Goal: Use online tool/utility: Utilize a website feature to perform a specific function

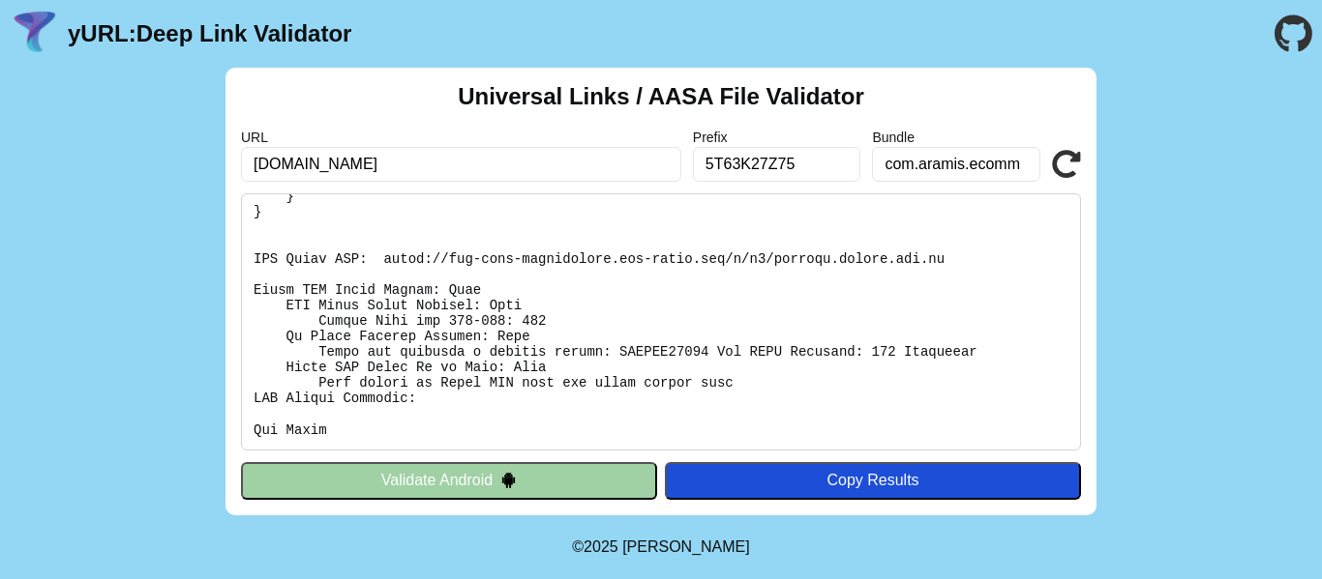
scroll to position [580, 0]
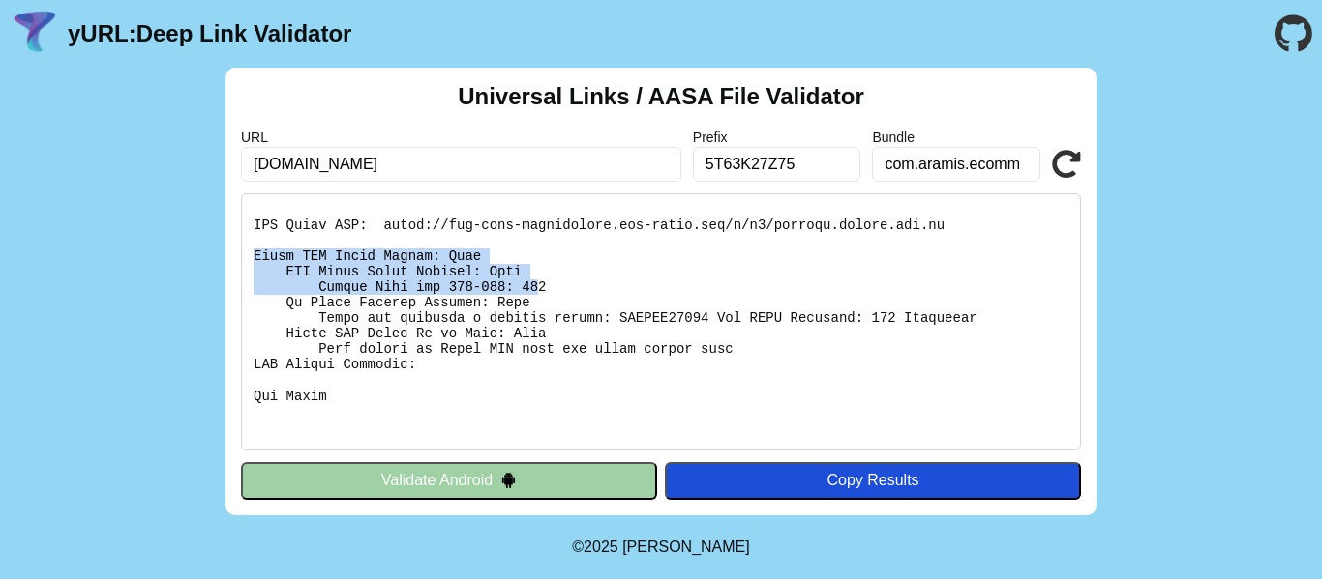
drag, startPoint x: 254, startPoint y: 253, endPoint x: 516, endPoint y: 280, distance: 262.5
click at [516, 280] on pre at bounding box center [661, 321] width 840 height 257
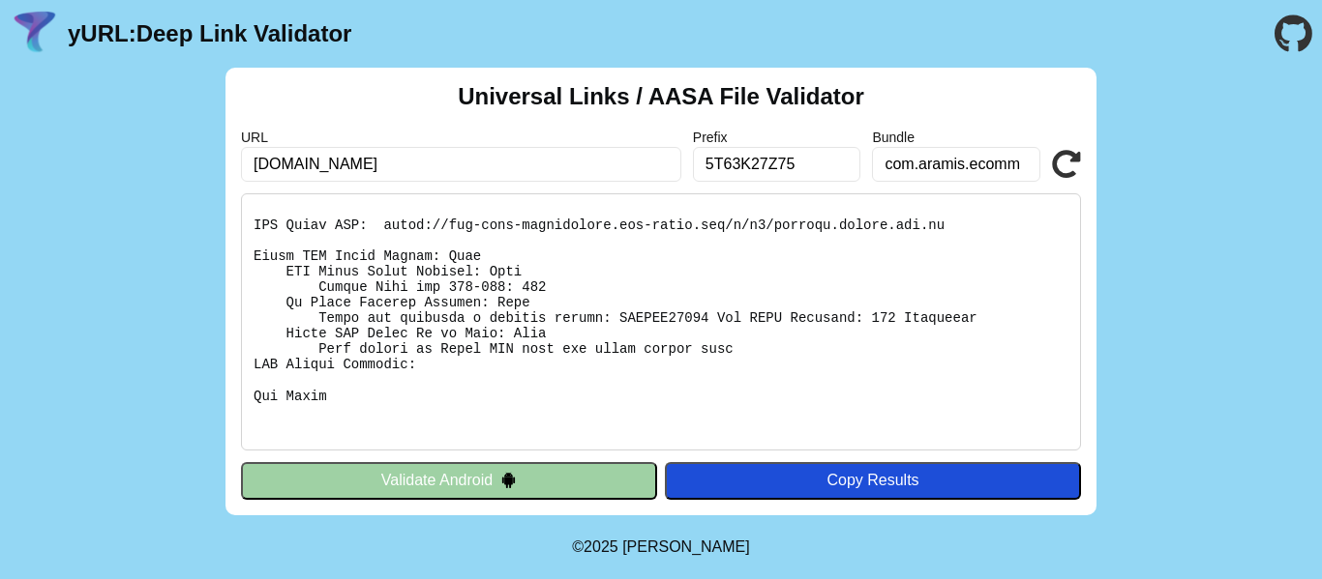
click at [539, 307] on pre at bounding box center [661, 321] width 840 height 257
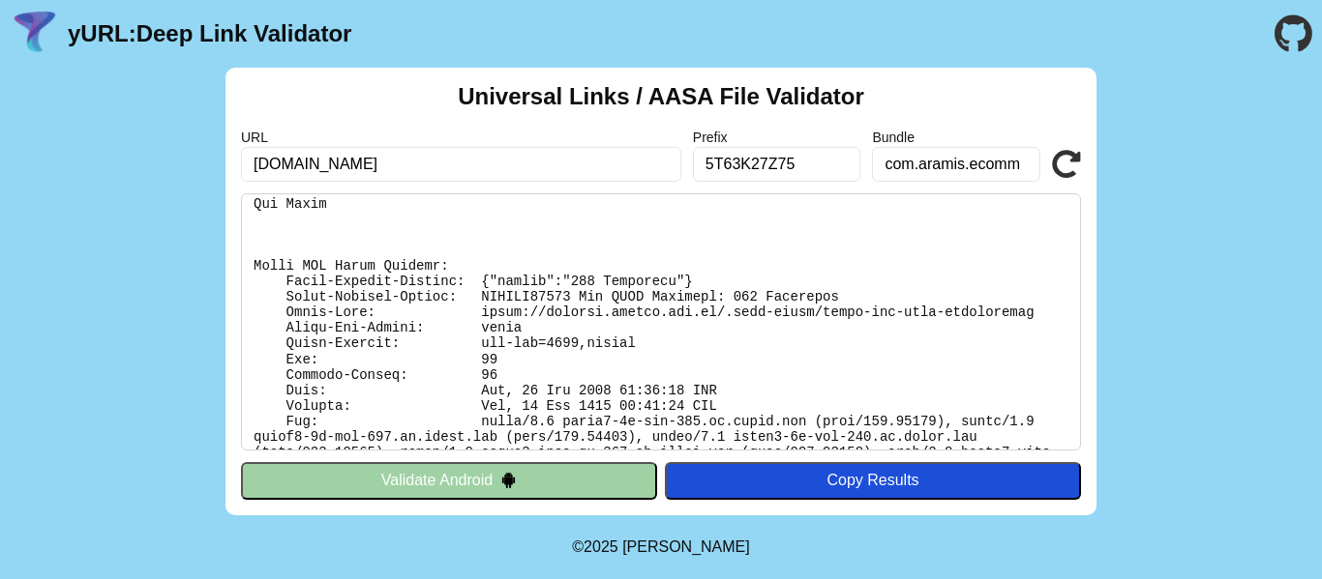
scroll to position [774, 0]
drag, startPoint x: 546, startPoint y: 278, endPoint x: 643, endPoint y: 282, distance: 97.8
click at [643, 282] on pre at bounding box center [661, 321] width 840 height 257
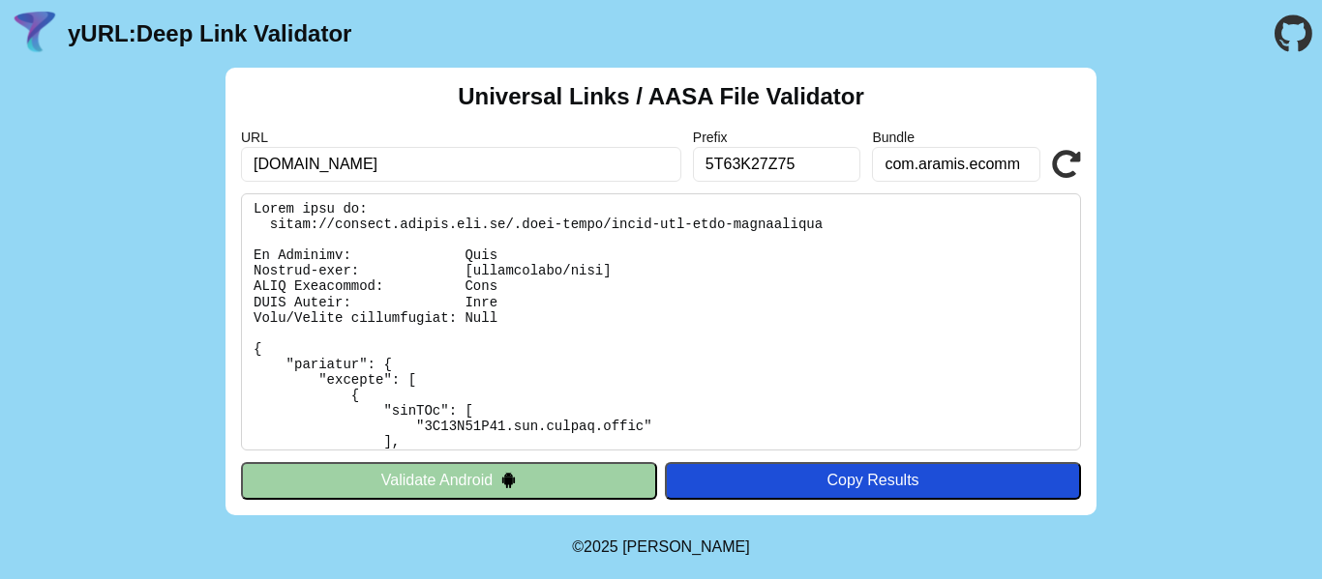
scroll to position [0, 0]
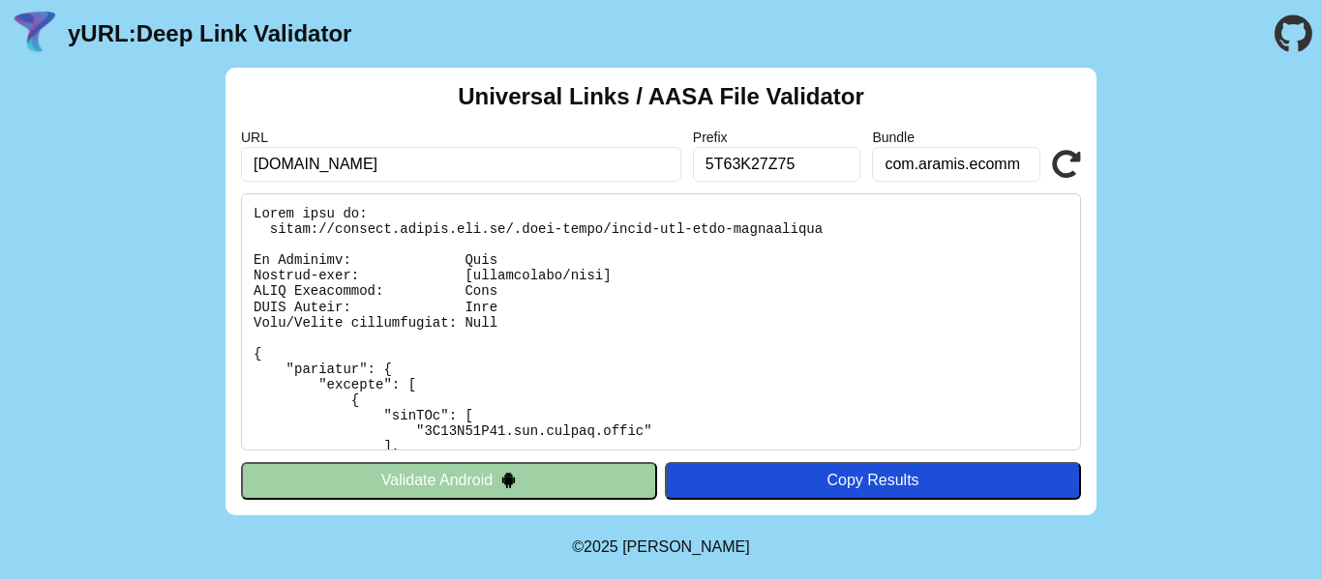
click at [547, 174] on input "[DOMAIN_NAME]" at bounding box center [461, 164] width 440 height 35
drag, startPoint x: 565, startPoint y: 159, endPoint x: 513, endPoint y: 182, distance: 57.2
click at [513, 182] on div "Universal Links / AASA File Validator URL [DOMAIN_NAME] Prefix 5T63K27Z75 Bundl…" at bounding box center [660, 292] width 871 height 448
click at [529, 259] on pre at bounding box center [661, 321] width 840 height 257
click at [924, 163] on input "com.aramis.ecomm" at bounding box center [956, 164] width 168 height 35
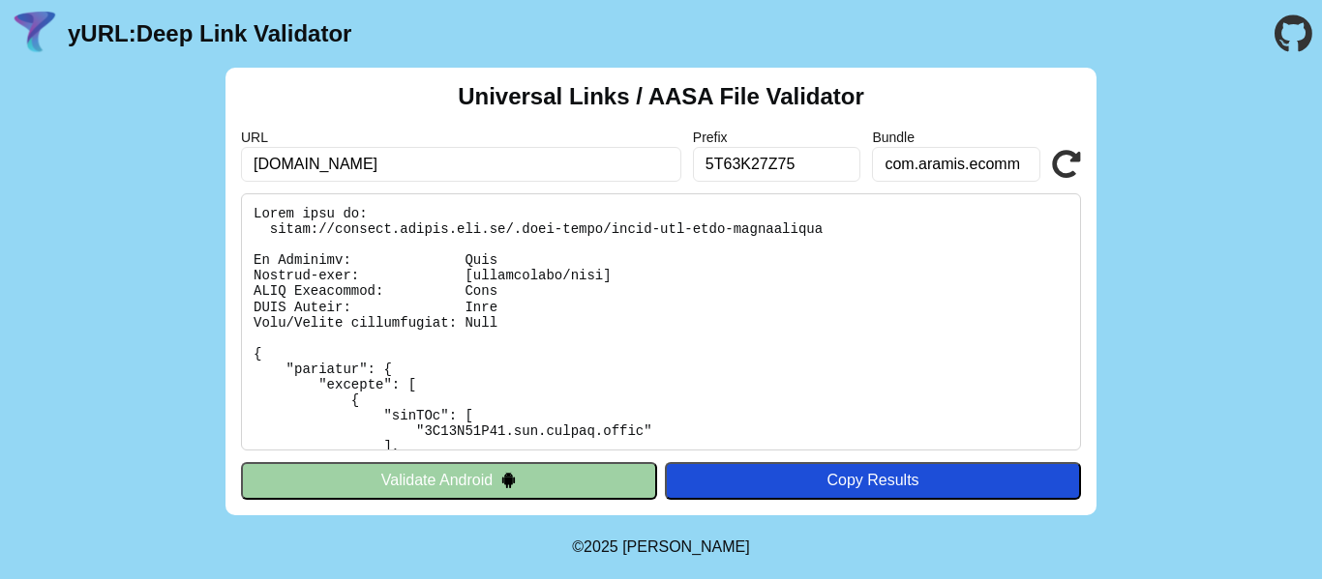
click at [594, 289] on pre at bounding box center [661, 321] width 840 height 257
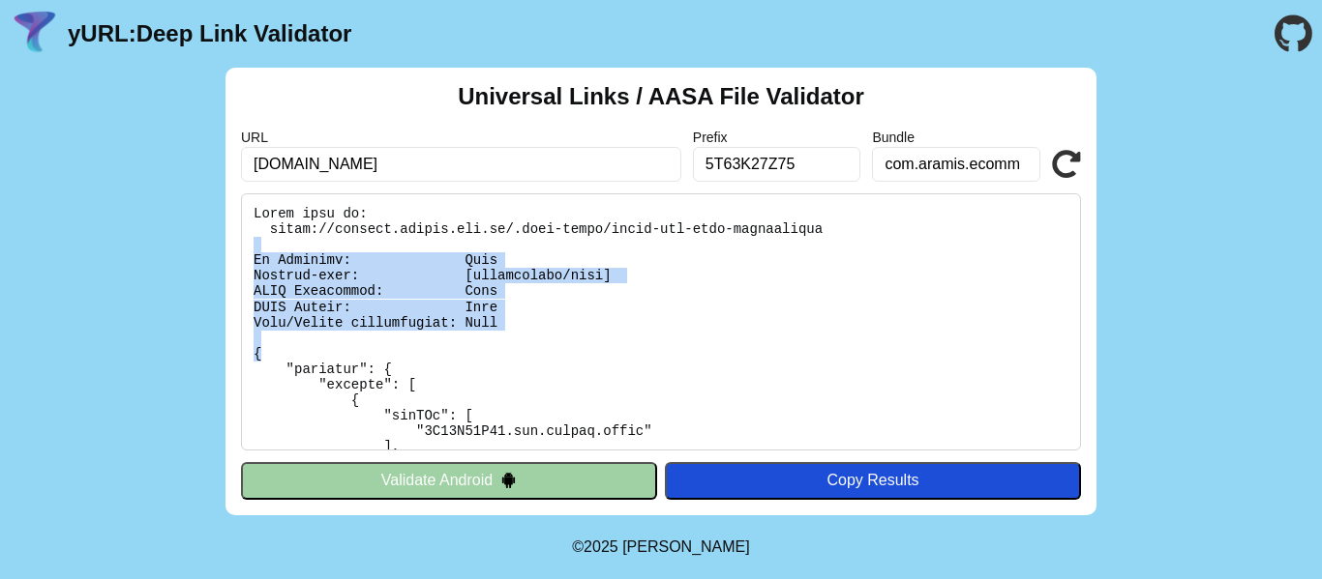
drag, startPoint x: 254, startPoint y: 251, endPoint x: 508, endPoint y: 359, distance: 275.7
click at [508, 359] on pre at bounding box center [661, 321] width 840 height 257
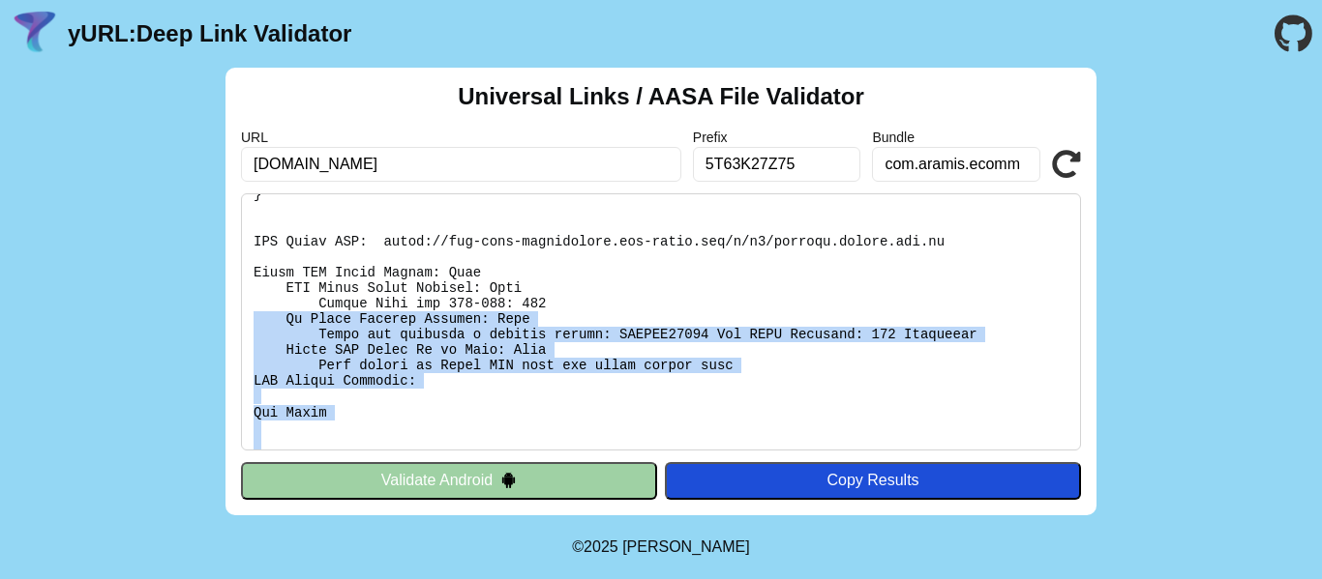
scroll to position [505, 0]
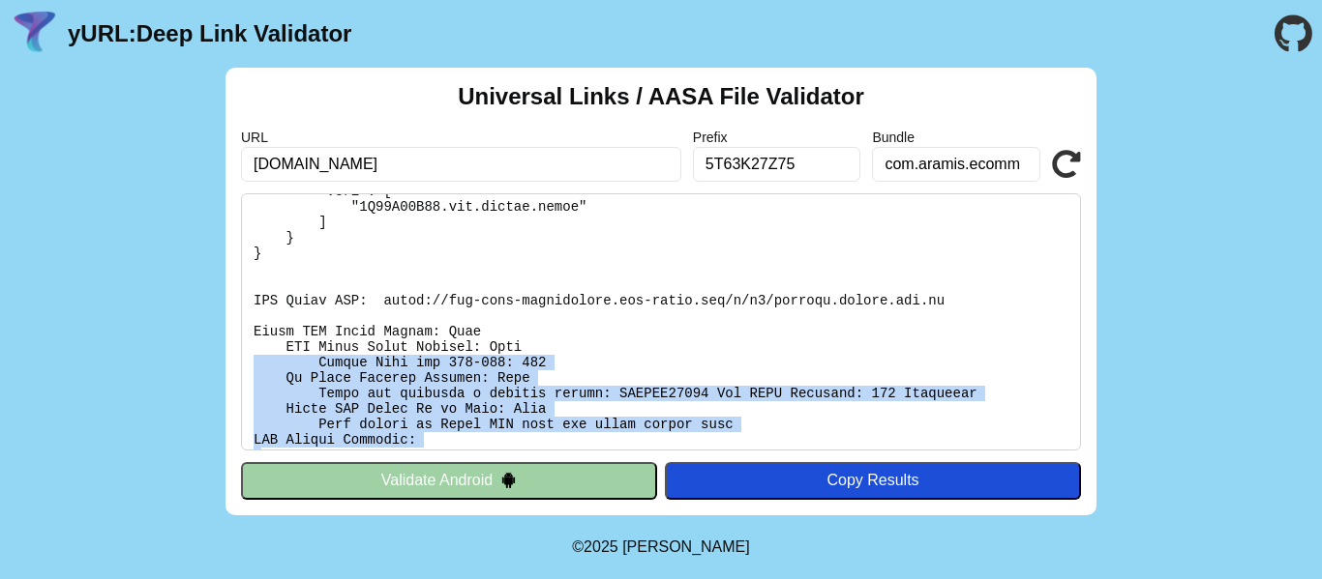
drag, startPoint x: 1053, startPoint y: 429, endPoint x: 242, endPoint y: 370, distance: 812.9
click at [242, 370] on pre at bounding box center [661, 321] width 840 height 257
click at [301, 362] on pre at bounding box center [661, 321] width 840 height 257
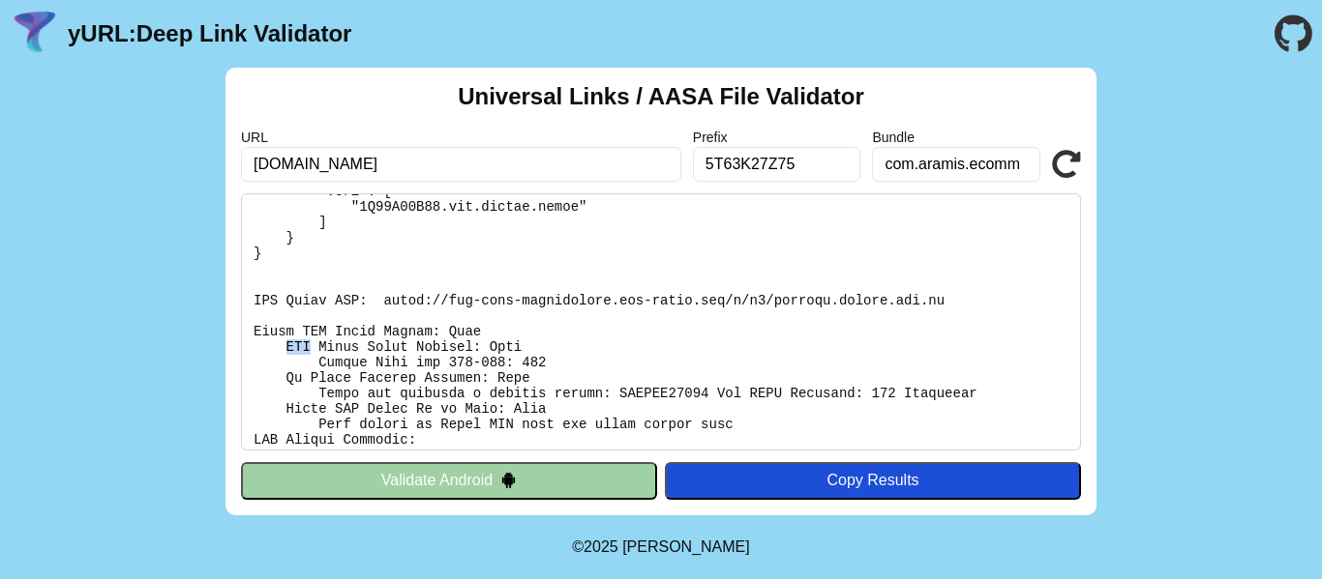
drag, startPoint x: 282, startPoint y: 344, endPoint x: 303, endPoint y: 344, distance: 21.3
click at [303, 344] on pre at bounding box center [661, 321] width 840 height 257
click at [310, 330] on pre at bounding box center [661, 321] width 840 height 257
drag, startPoint x: 297, startPoint y: 325, endPoint x: 323, endPoint y: 329, distance: 26.4
click at [323, 329] on pre at bounding box center [661, 321] width 840 height 257
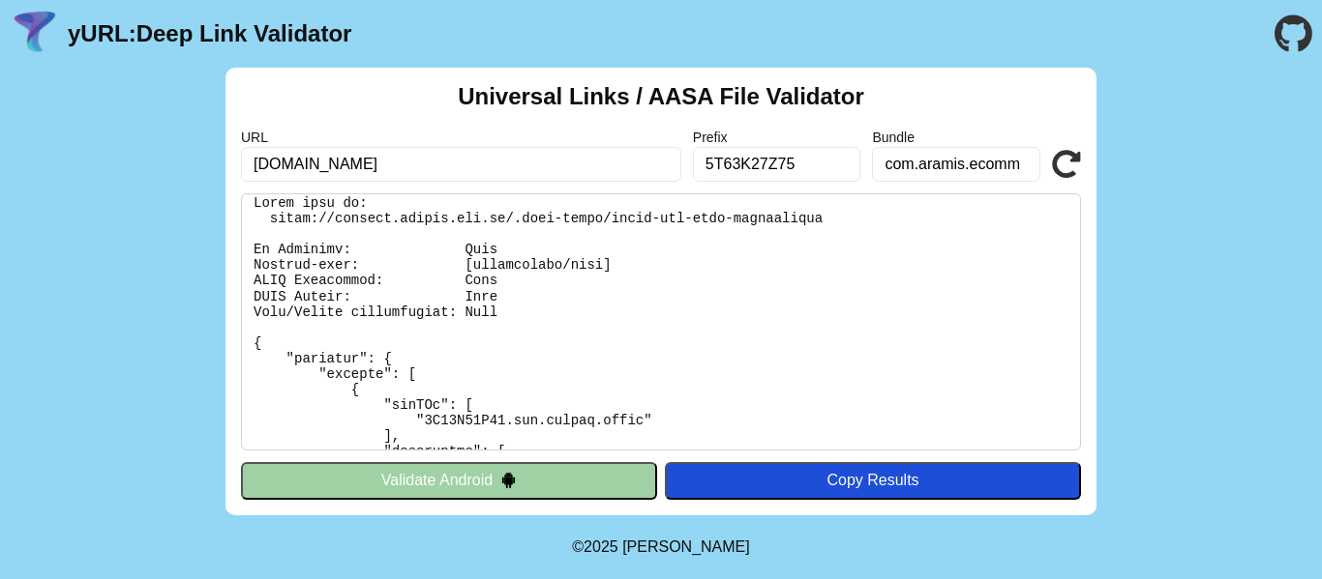
scroll to position [0, 0]
